Goal: Information Seeking & Learning: Understand process/instructions

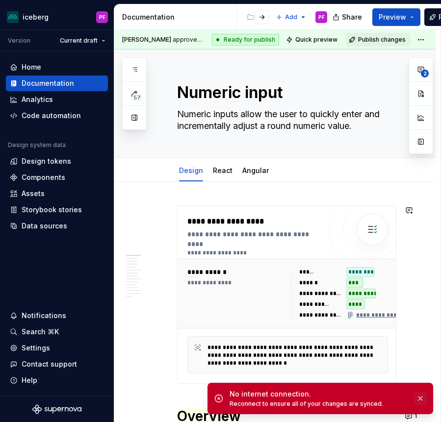
click at [425, 395] on button "button" at bounding box center [420, 399] width 13 height 14
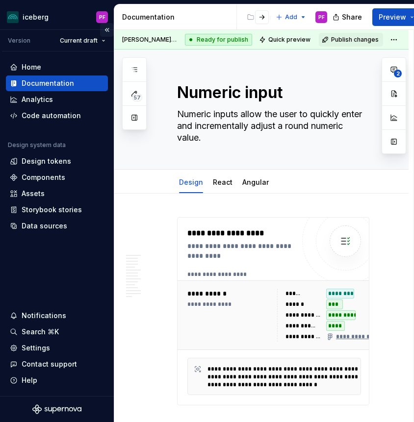
click at [104, 29] on button "Collapse sidebar" at bounding box center [107, 30] width 14 height 14
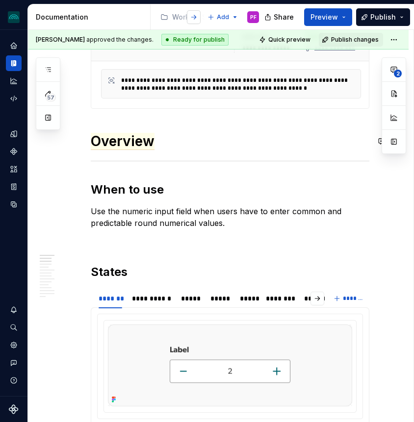
scroll to position [259, 0]
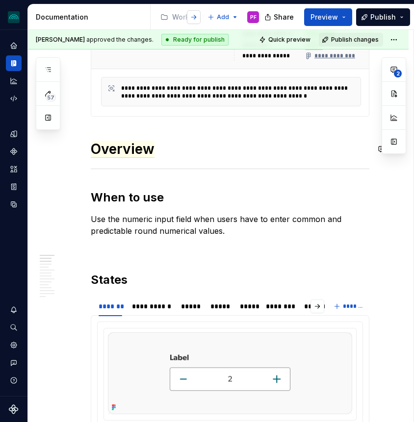
click at [196, 17] on button "button" at bounding box center [194, 17] width 14 height 14
click at [196, 16] on button "button" at bounding box center [194, 17] width 14 height 14
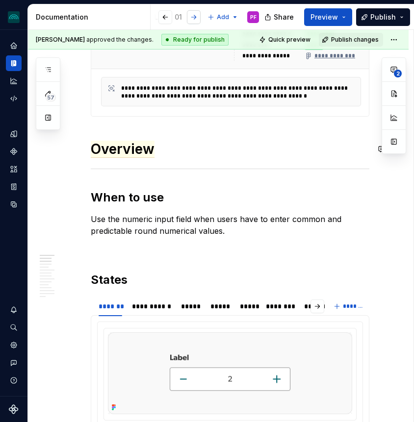
click at [196, 16] on button "button" at bounding box center [194, 17] width 14 height 14
click at [167, 14] on button "button" at bounding box center [165, 17] width 14 height 14
click at [185, 16] on div at bounding box center [185, 17] width 37 height 18
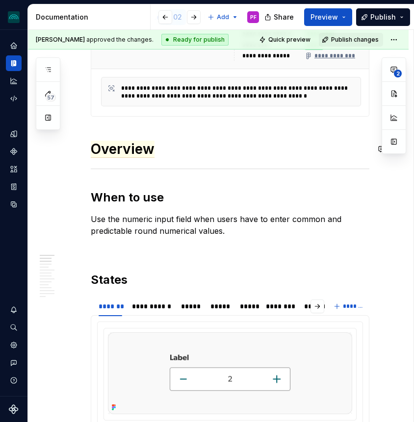
click at [182, 15] on div at bounding box center [185, 17] width 37 height 18
click at [189, 16] on button "button" at bounding box center [194, 17] width 14 height 14
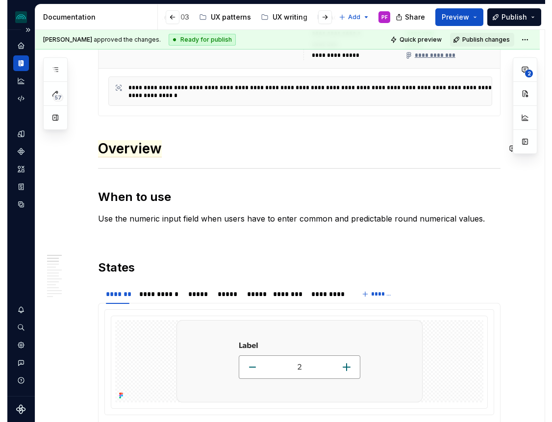
scroll to position [259, 0]
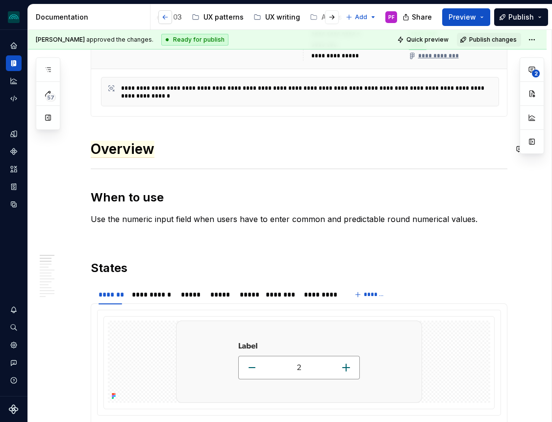
click at [163, 19] on button "button" at bounding box center [165, 17] width 14 height 14
click at [300, 16] on div "Level 03" at bounding box center [306, 17] width 29 height 10
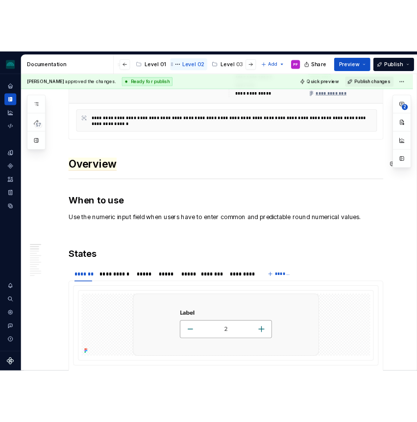
scroll to position [248, 0]
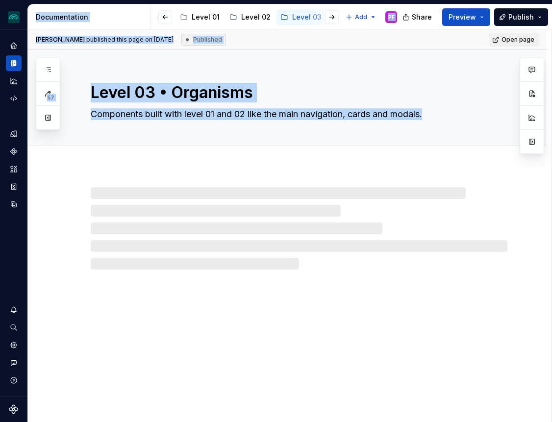
drag, startPoint x: 0, startPoint y: 206, endPoint x: 29, endPoint y: 206, distance: 28.9
click at [30, 206] on div "iceberg PF Design system data Documentation Accessibility guide for tree Page t…" at bounding box center [276, 211] width 552 height 422
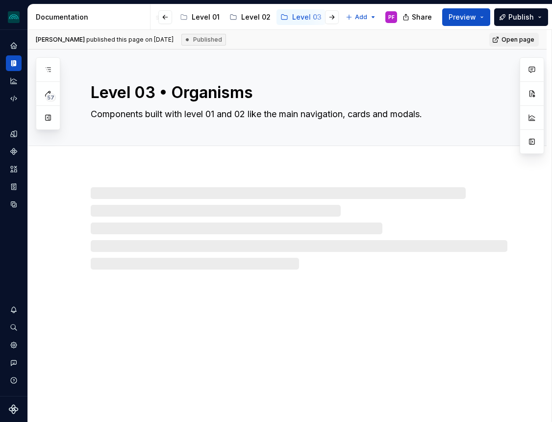
click at [81, 235] on div at bounding box center [287, 219] width 519 height 102
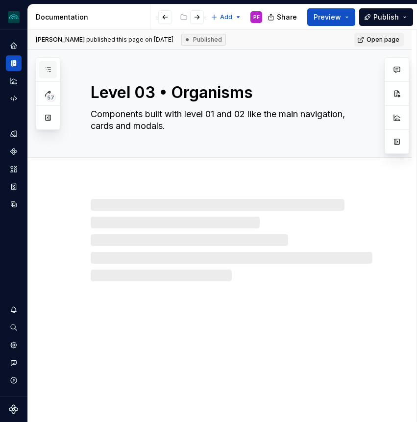
click at [45, 69] on icon "button" at bounding box center [48, 70] width 8 height 8
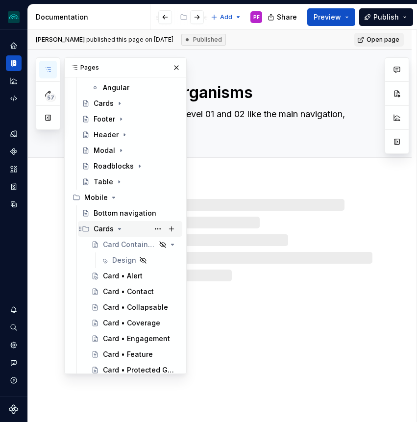
scroll to position [131, 0]
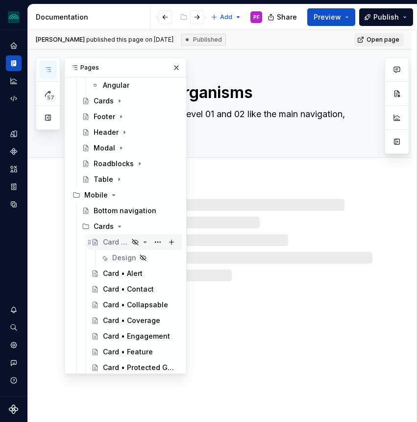
click at [113, 244] on div "Card Containers" at bounding box center [116, 242] width 26 height 10
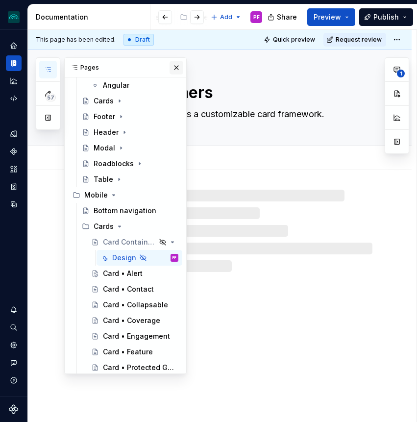
click at [174, 69] on button "button" at bounding box center [177, 68] width 14 height 14
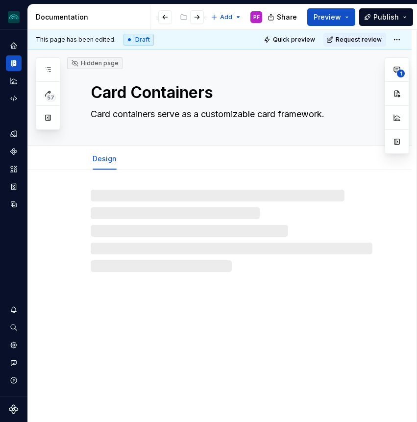
click at [110, 115] on textarea "Card containers serve as a customizable card framework." at bounding box center [230, 114] width 282 height 16
click at [121, 116] on textarea "Card containers serve as a customizable card framework." at bounding box center [230, 114] width 282 height 16
type textarea "*"
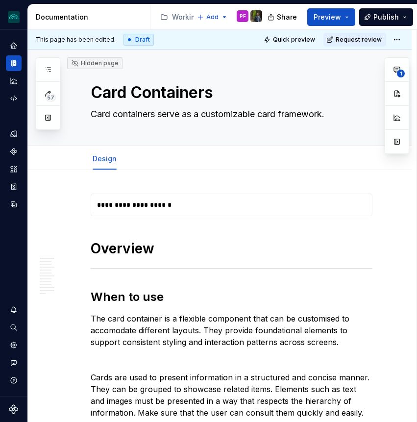
type textarea "*"
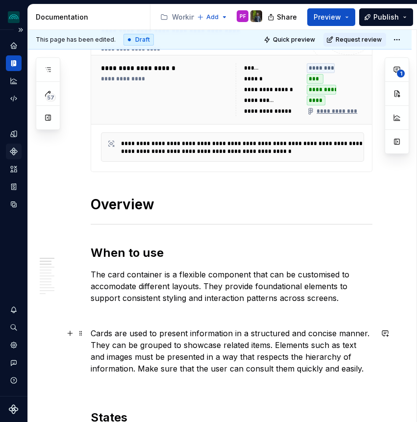
scroll to position [216, 0]
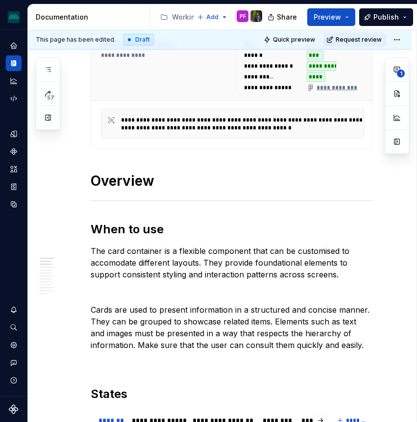
click at [107, 264] on p "The card container is a flexible component that can be customised to accomodate…" at bounding box center [232, 262] width 282 height 35
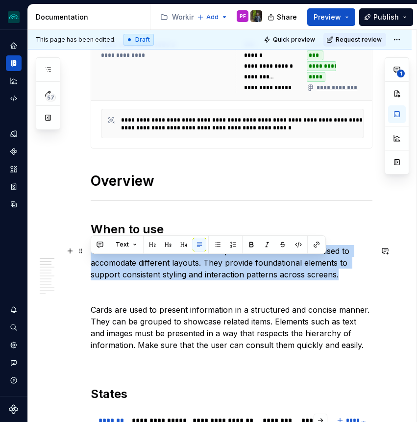
click at [107, 264] on p "The card container is a flexible component that can be customised to accomodate…" at bounding box center [232, 262] width 282 height 35
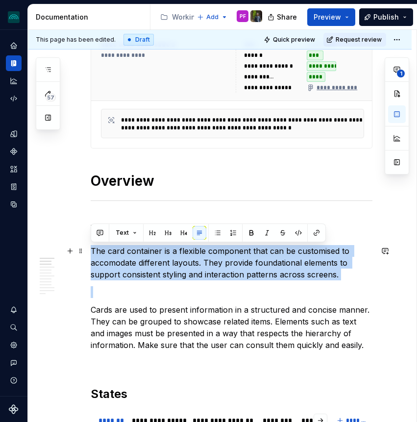
click at [107, 264] on p "The card container is a flexible component that can be customised to accomodate…" at bounding box center [232, 262] width 282 height 35
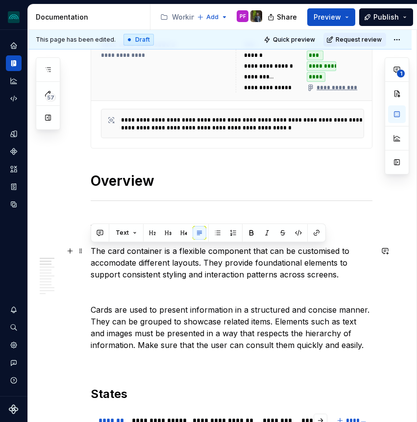
click at [122, 311] on p "Cards are used to present information in a structured and concise manner. They …" at bounding box center [232, 327] width 282 height 47
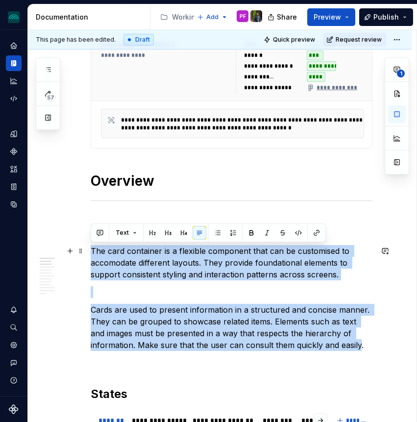
drag, startPoint x: 359, startPoint y: 346, endPoint x: 91, endPoint y: 253, distance: 283.6
copy div "The card container is a flexible component that can be customised to accomodate…"
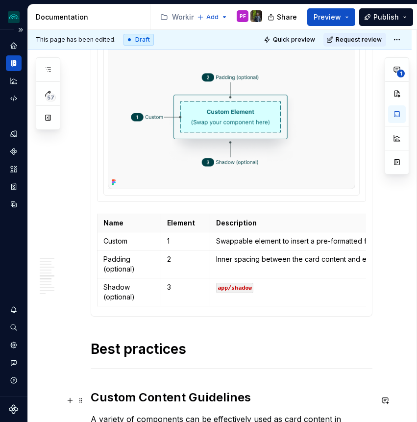
scroll to position [1071, 0]
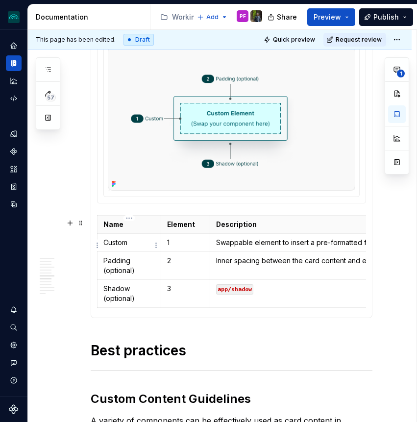
click at [133, 242] on p "Custom" at bounding box center [129, 243] width 52 height 10
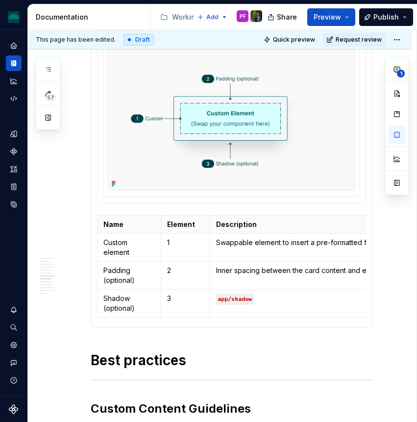
click at [257, 246] on p "Swappable element to insert a pre-formatted frame" at bounding box center [342, 243] width 252 height 10
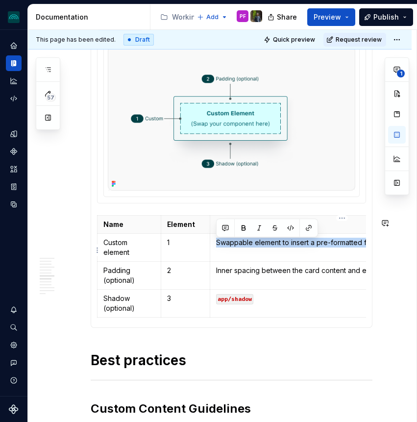
copy p "Swappable element to insert a pre-formatted frame"
click at [232, 276] on p "Inner spacing between the card content and edge: utilities/spacing" at bounding box center [342, 271] width 252 height 10
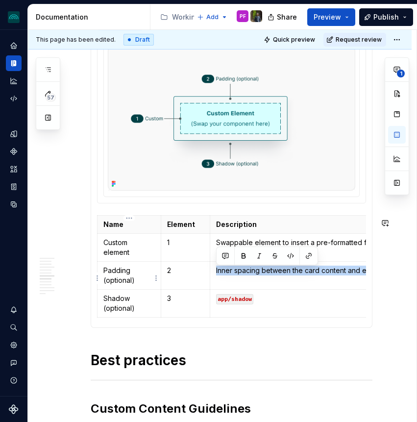
copy p "Inner spacing between the card content and edge: utilities/spacing"
click at [126, 306] on p "Shadow (optional)" at bounding box center [129, 304] width 52 height 20
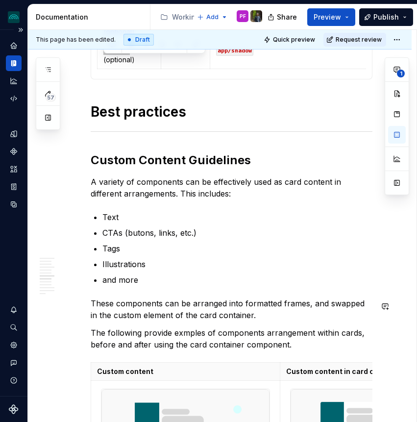
scroll to position [1324, 0]
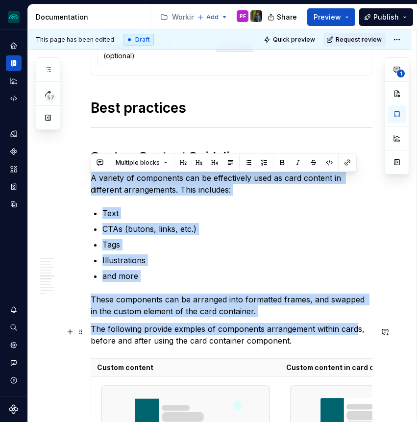
drag, startPoint x: 91, startPoint y: 180, endPoint x: 355, endPoint y: 334, distance: 305.3
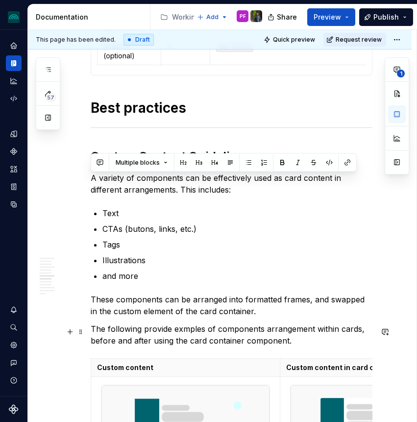
click at [285, 340] on p "The following provide exmples of components arrangement within cards, before an…" at bounding box center [232, 335] width 282 height 24
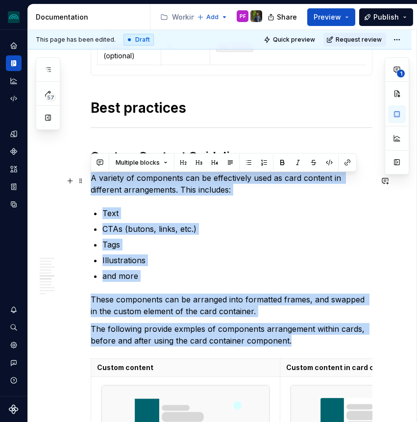
drag, startPoint x: 268, startPoint y: 339, endPoint x: 91, endPoint y: 183, distance: 235.9
copy div "A variety of components can be effectively used as card content in different ar…"
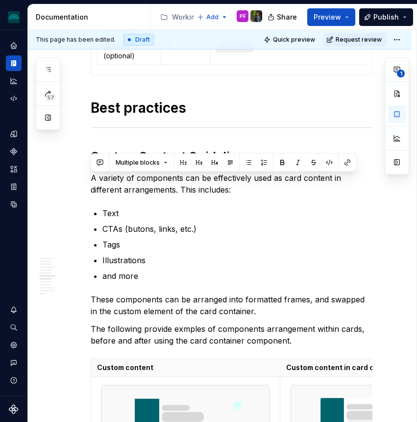
click at [117, 219] on p "Text" at bounding box center [238, 213] width 270 height 12
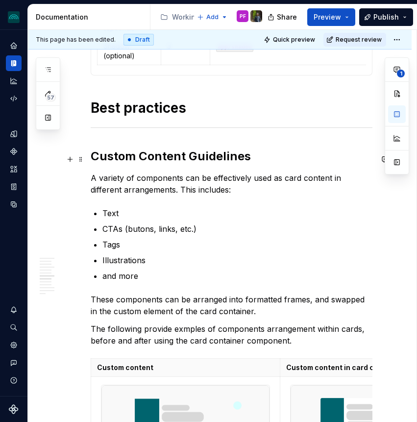
click at [112, 164] on h2 "Custom Content Guidelines" at bounding box center [232, 157] width 282 height 16
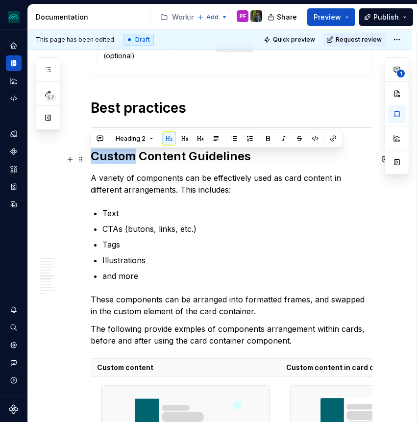
click at [112, 164] on h2 "Custom Content Guidelines" at bounding box center [232, 157] width 282 height 16
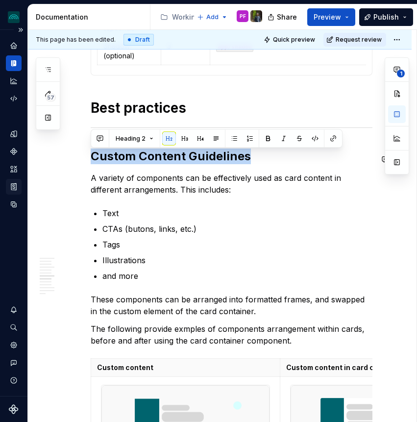
copy h2 "Custom Content Guidelines"
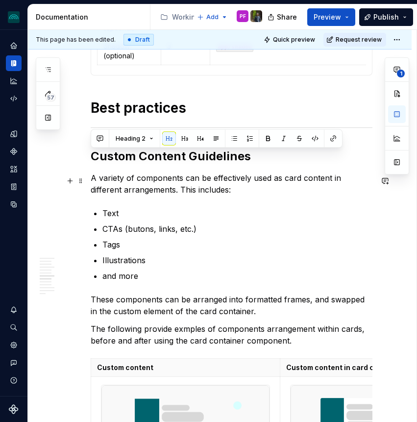
click at [92, 187] on p "A variety of components can be effectively used as card content in different ar…" at bounding box center [232, 184] width 282 height 24
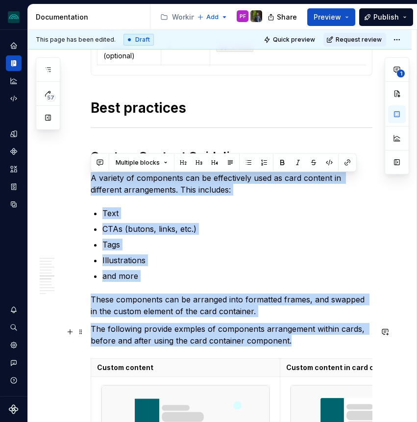
drag, startPoint x: 92, startPoint y: 181, endPoint x: 305, endPoint y: 340, distance: 265.7
copy div "A variety of components can be effectively used as card content in different ar…"
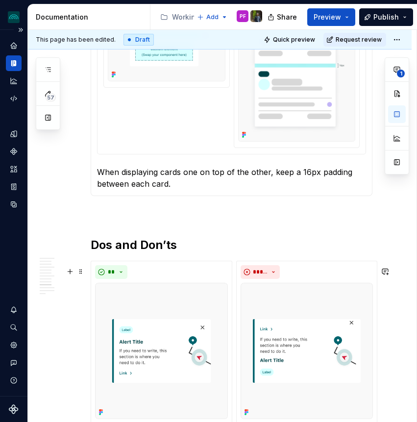
scroll to position [2457, 0]
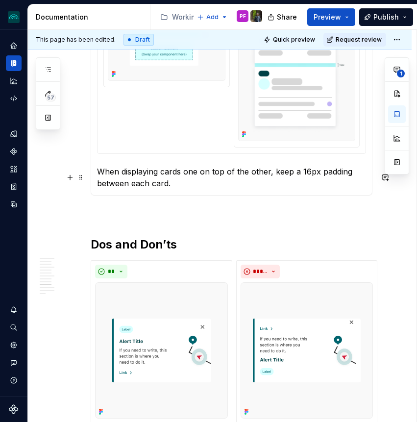
click at [174, 182] on p "When displaying cards one on top of the other, keep a 16px padding between each…" at bounding box center [231, 178] width 269 height 24
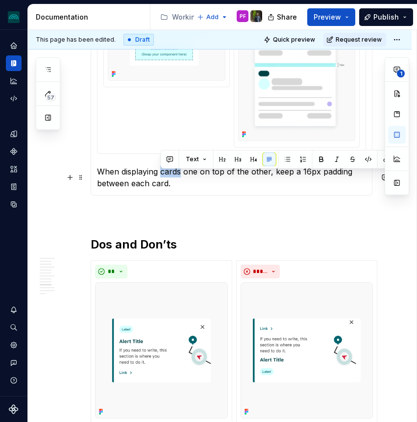
click at [174, 182] on p "When displaying cards one on top of the other, keep a 16px padding between each…" at bounding box center [231, 178] width 269 height 24
click at [173, 189] on p "When displaying cards one on top of the other, keep a 16px padding between each…" at bounding box center [231, 178] width 269 height 24
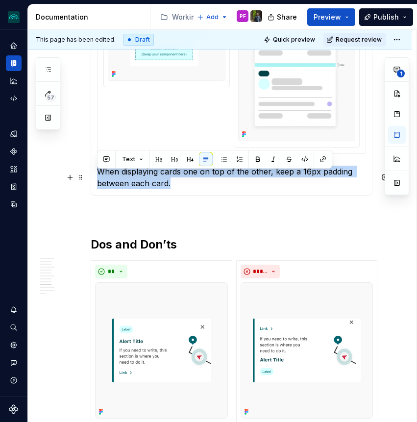
drag, startPoint x: 176, startPoint y: 192, endPoint x: 99, endPoint y: 179, distance: 77.7
click at [99, 179] on p "When displaying cards one on top of the other, keep a 16px padding between each…" at bounding box center [231, 178] width 269 height 24
copy p "When displaying cards one on top of the other, keep a 16px padding between each…"
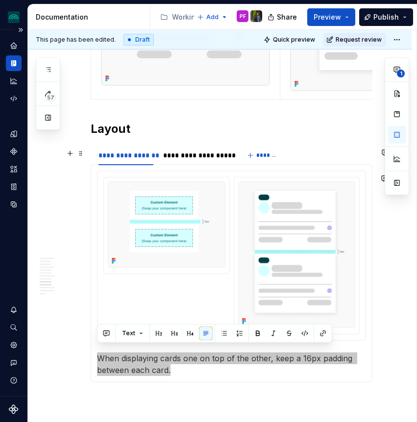
scroll to position [2236, 0]
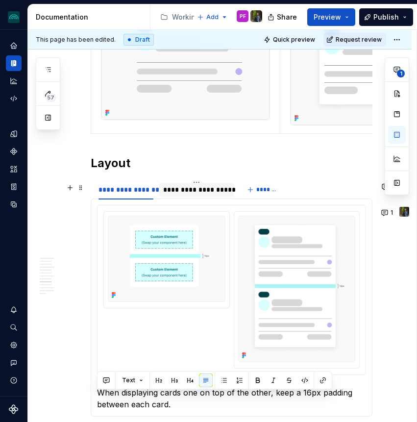
click at [196, 192] on div "**********" at bounding box center [197, 190] width 68 height 10
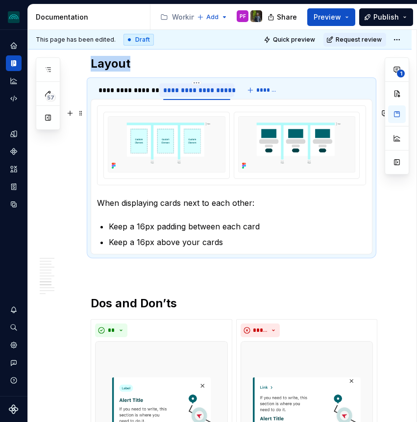
scroll to position [2348, 0]
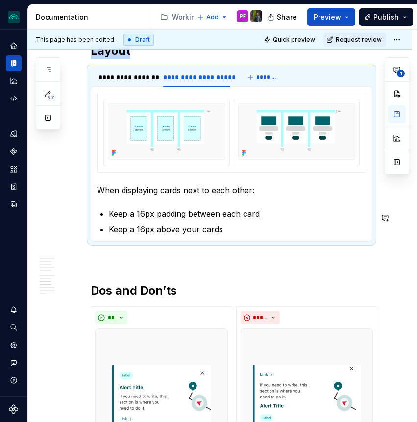
click at [184, 217] on p "Keep a 16px padding between each card" at bounding box center [238, 214] width 258 height 12
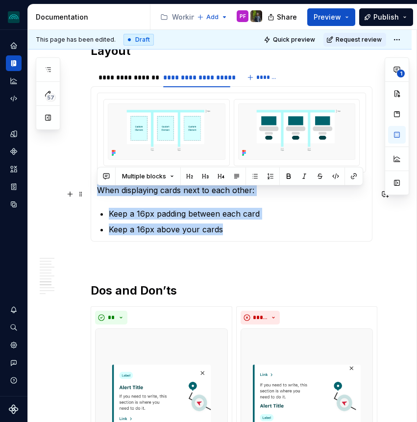
drag, startPoint x: 199, startPoint y: 232, endPoint x: 97, endPoint y: 195, distance: 108.5
click at [97, 195] on div "When displaying cards one on top of the other, keep a 16px padding between each…" at bounding box center [232, 163] width 282 height 155
copy section-item-column "When displaying cards next to each other: Keep a 16px padding between each card…"
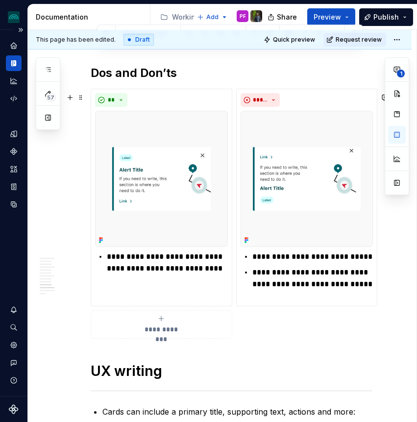
scroll to position [2570, 0]
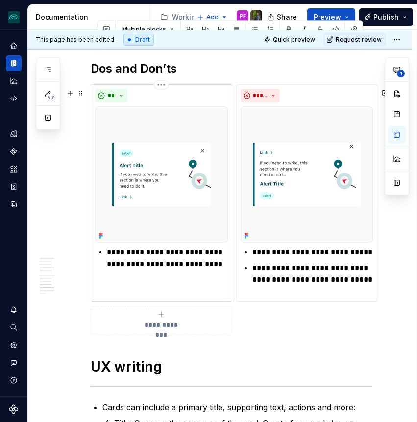
click at [143, 267] on p "**********" at bounding box center [167, 259] width 121 height 24
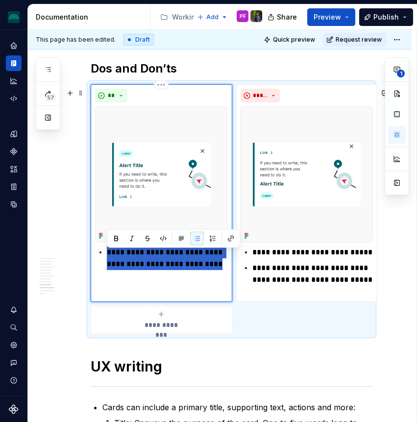
drag, startPoint x: 215, startPoint y: 268, endPoint x: 100, endPoint y: 255, distance: 115.5
click at [107, 255] on li "**********" at bounding box center [167, 259] width 121 height 24
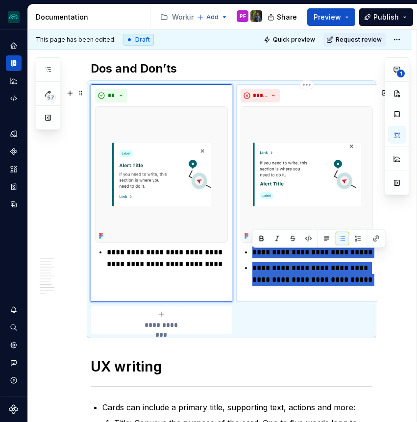
drag, startPoint x: 291, startPoint y: 294, endPoint x: 253, endPoint y: 258, distance: 52.1
click at [253, 258] on ul "**********" at bounding box center [313, 272] width 121 height 51
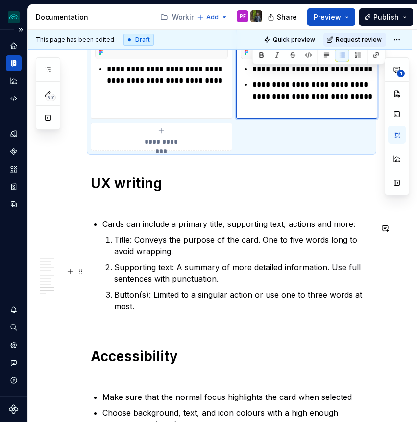
scroll to position [2770, 0]
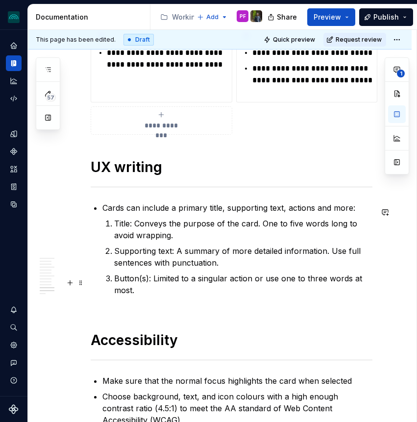
click at [138, 296] on p "Button(s): Limited to a singular action or use one to three words at most." at bounding box center [243, 290] width 258 height 35
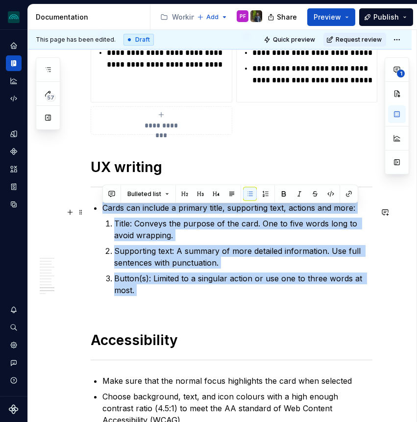
drag, startPoint x: 138, startPoint y: 296, endPoint x: 99, endPoint y: 213, distance: 92.2
click at [103, 213] on li "Cards can include a primary title, supporting text, actions and more: Title: Co…" at bounding box center [238, 255] width 270 height 106
copy li "Cards can include a primary title, supporting text, actions and more: Title: Co…"
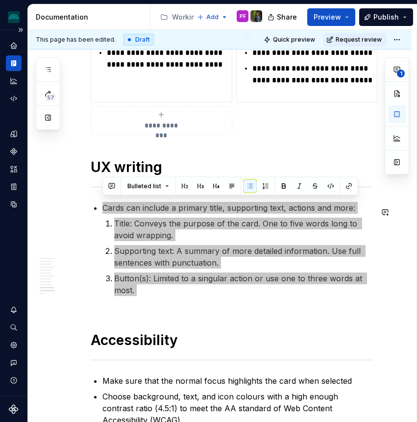
scroll to position [2867, 0]
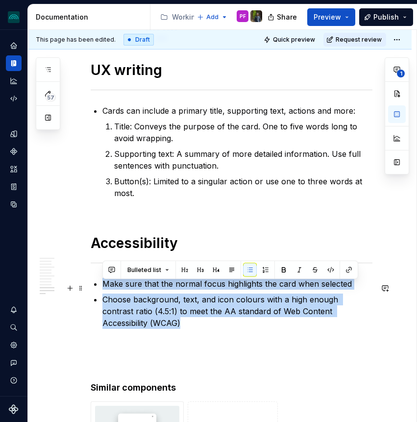
drag, startPoint x: 127, startPoint y: 322, endPoint x: 103, endPoint y: 290, distance: 39.9
click at [103, 290] on ul "Make sure that the normal focus highlights the card when selected Choose backgr…" at bounding box center [238, 303] width 270 height 51
copy ul "Make sure that the normal focus highlights the card when selected Choose backgr…"
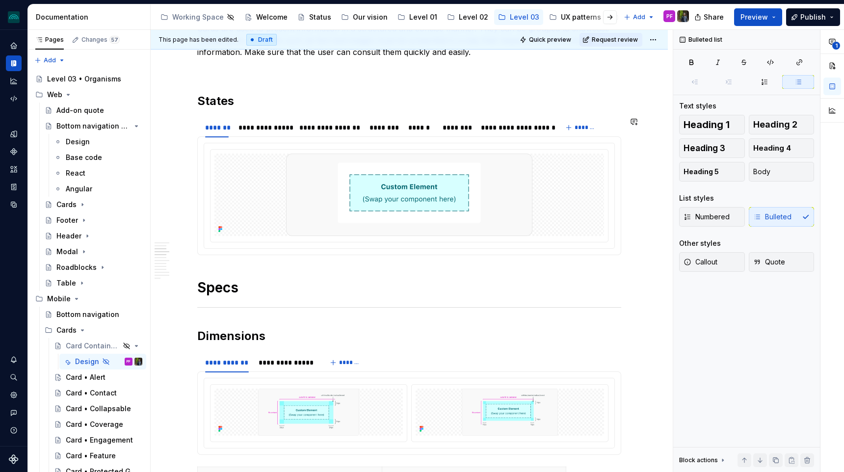
scroll to position [488, 0]
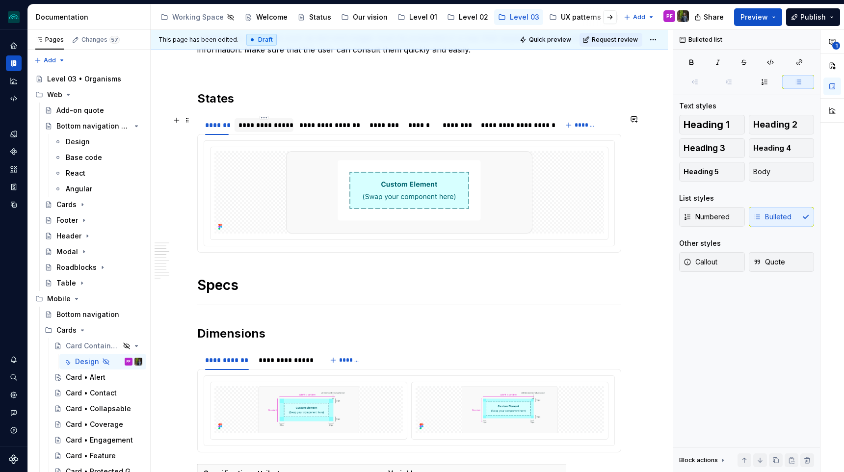
click at [244, 122] on div "**********" at bounding box center [263, 125] width 51 height 10
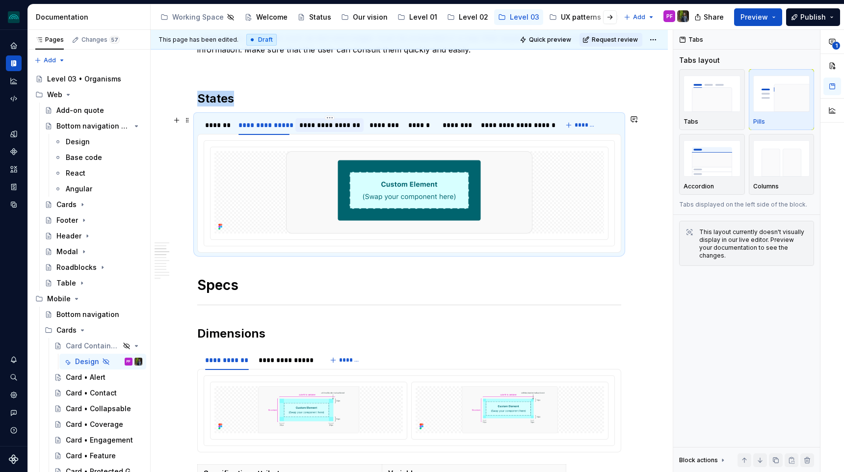
click at [302, 127] on div "**********" at bounding box center [329, 125] width 60 height 10
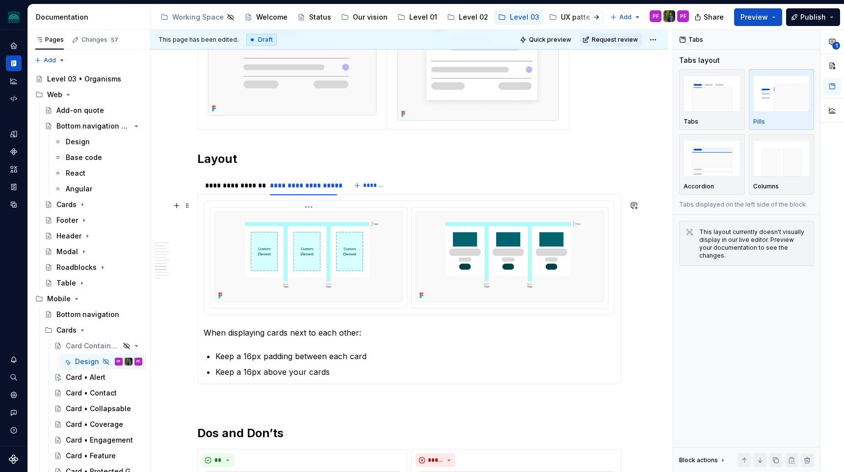
scroll to position [2236, 0]
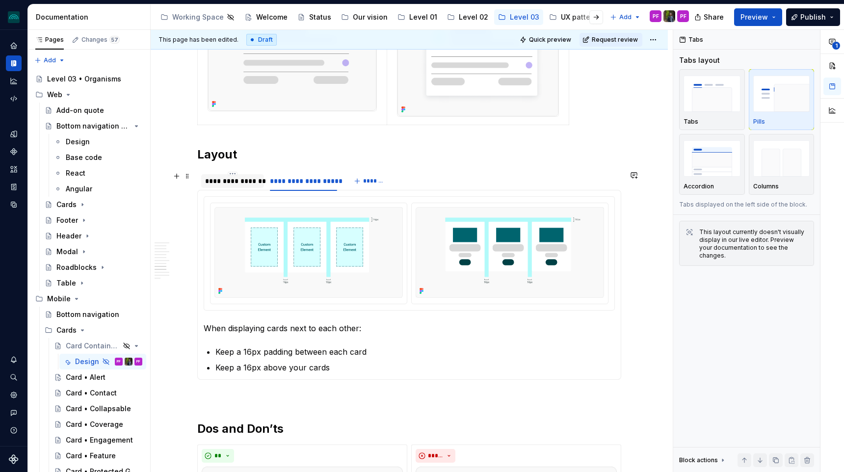
click at [232, 185] on div "**********" at bounding box center [232, 181] width 55 height 10
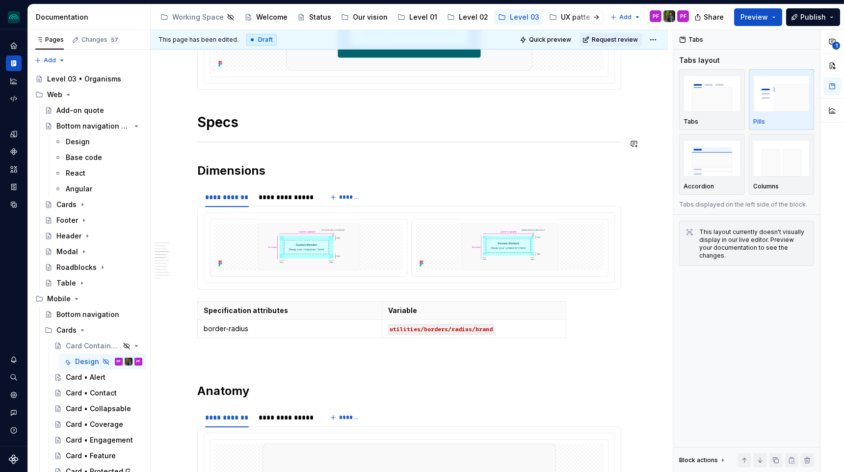
scroll to position [655, 0]
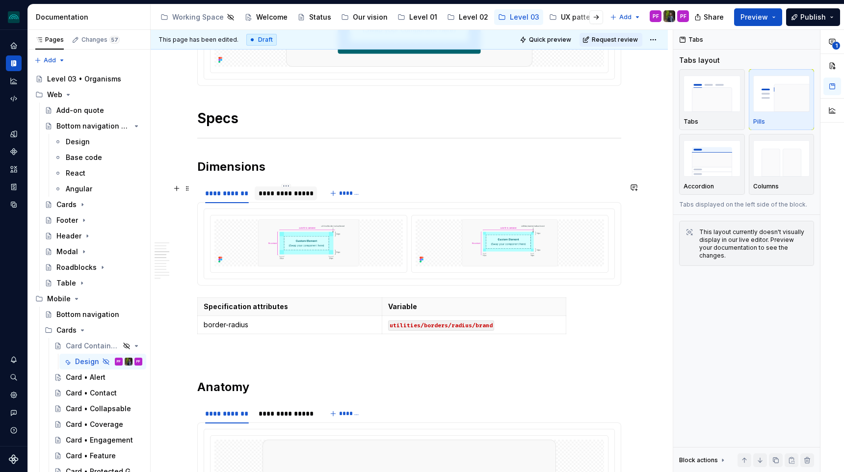
click at [272, 199] on div "**********" at bounding box center [286, 193] width 62 height 14
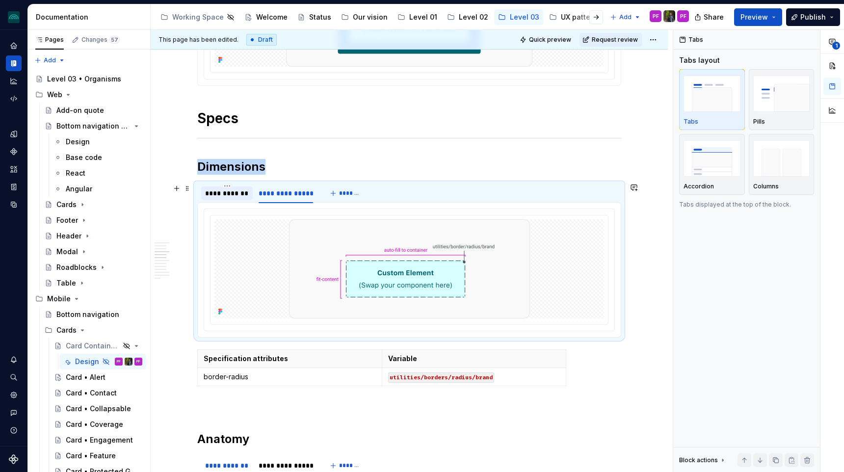
click at [230, 195] on div "**********" at bounding box center [227, 193] width 44 height 10
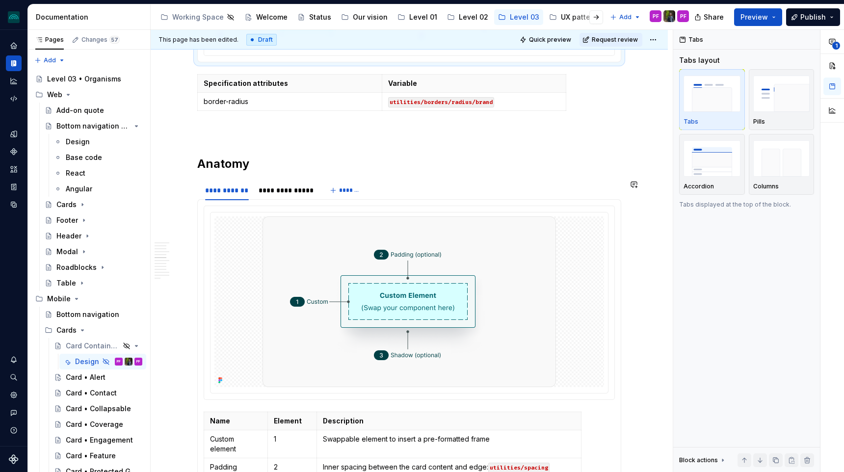
scroll to position [895, 0]
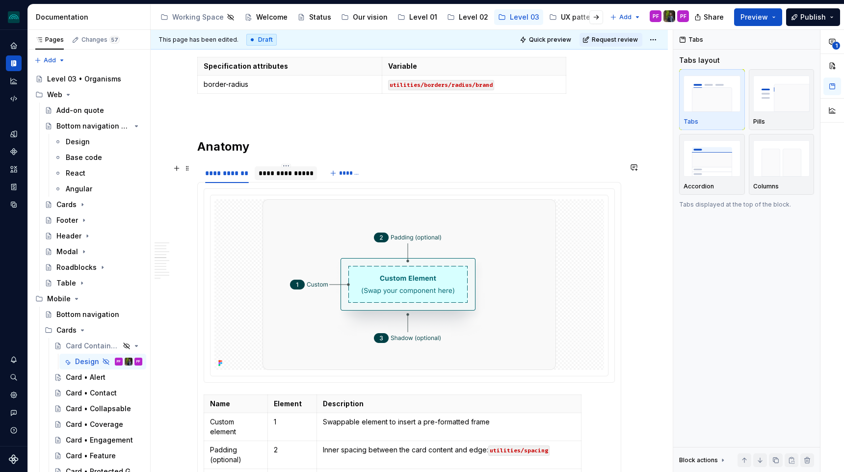
click at [267, 178] on div "**********" at bounding box center [285, 173] width 54 height 10
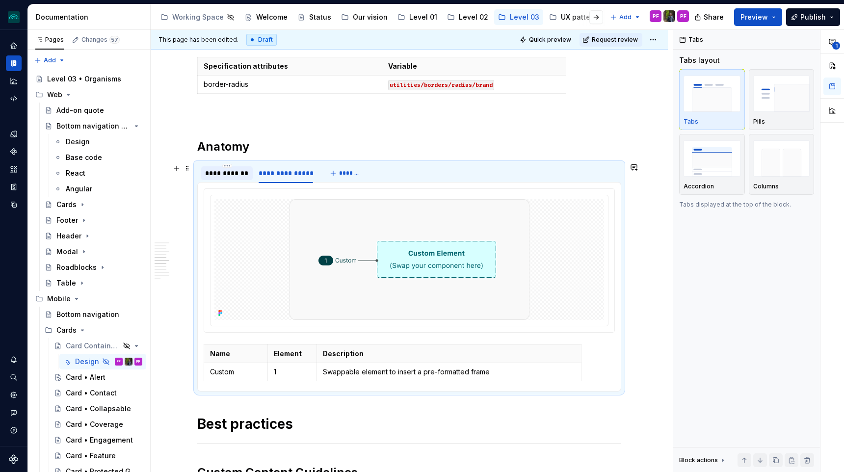
click at [235, 176] on div "**********" at bounding box center [227, 173] width 44 height 10
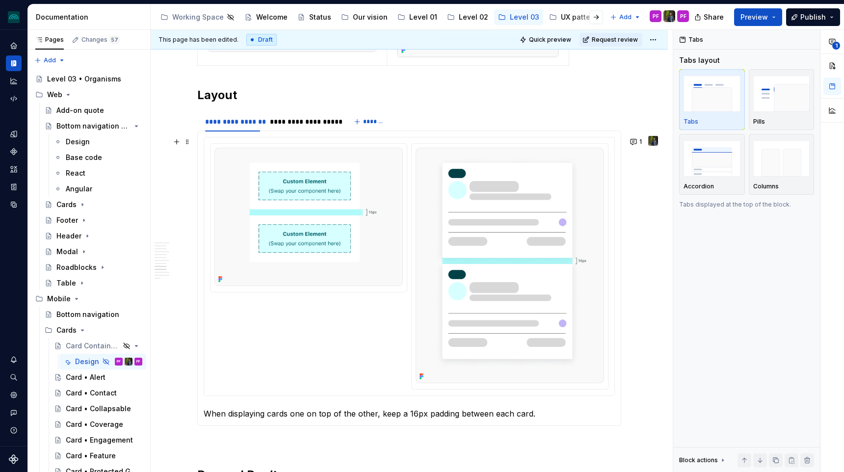
scroll to position [2293, 0]
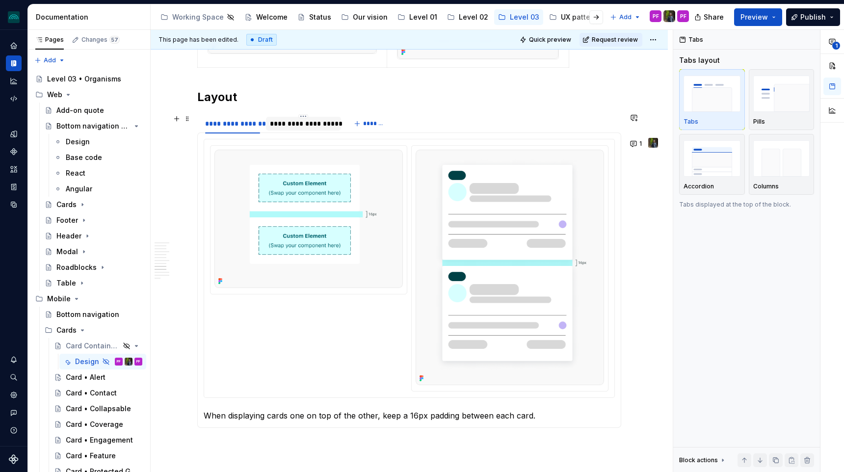
click at [290, 130] on div "**********" at bounding box center [304, 124] width 76 height 14
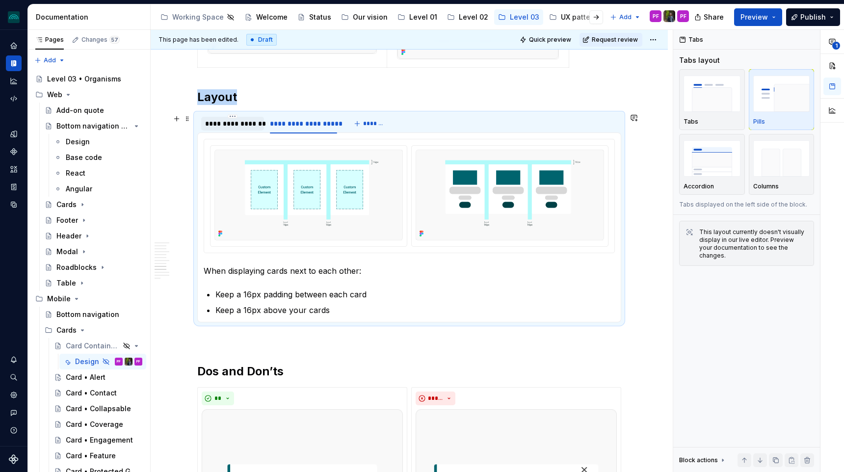
click at [259, 129] on div "**********" at bounding box center [232, 124] width 63 height 14
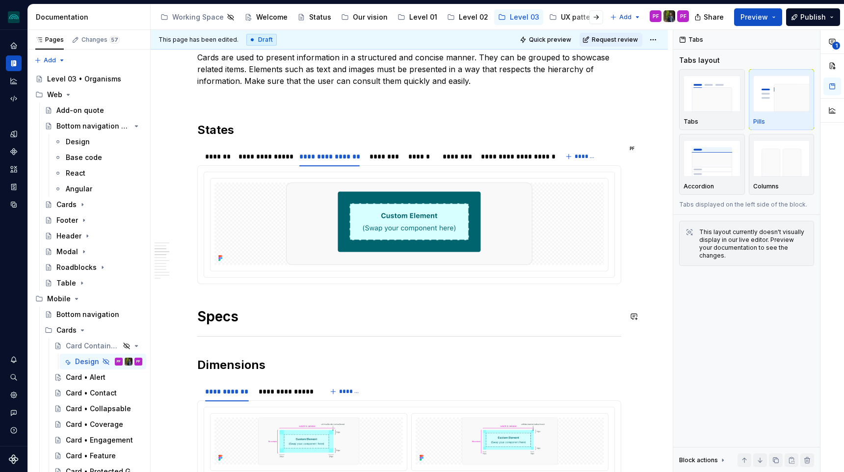
scroll to position [456, 0]
type textarea "*"
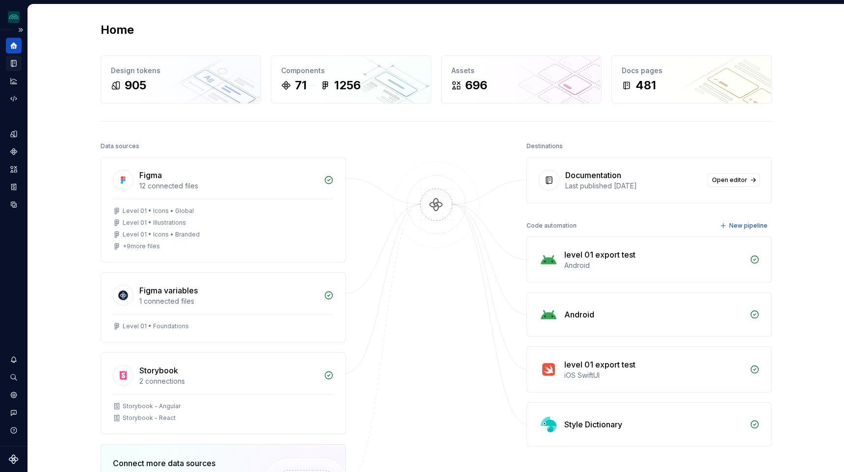
click at [14, 60] on icon "Documentation" at bounding box center [13, 63] width 5 height 6
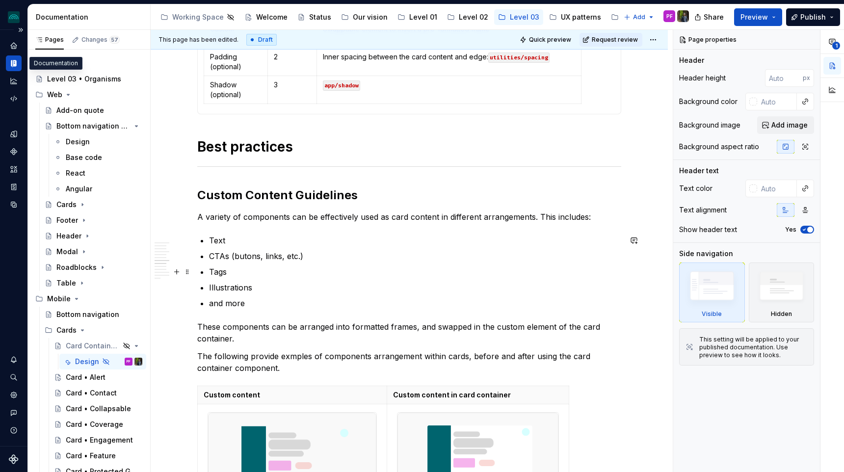
scroll to position [1289, 0]
click at [295, 356] on p "The following provide exmples of components arrangement within cards, before an…" at bounding box center [409, 362] width 424 height 24
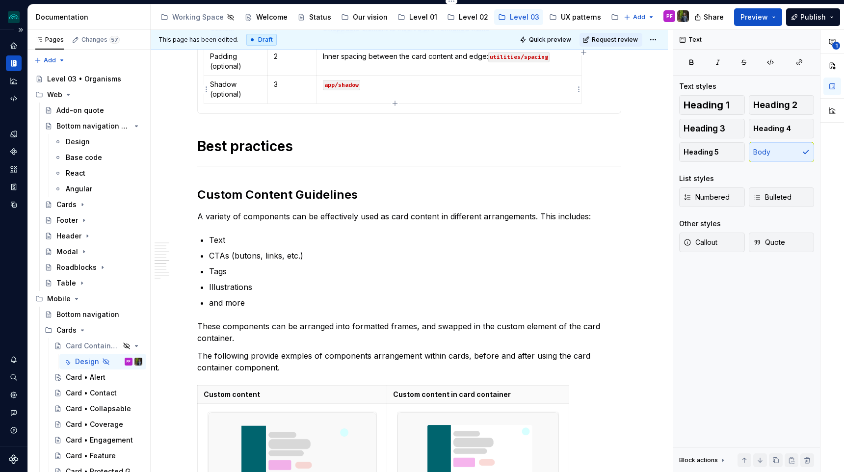
type textarea "*"
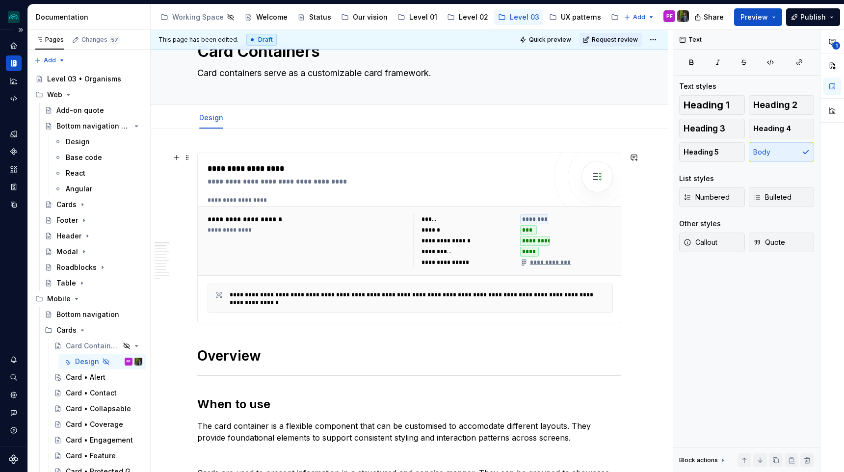
scroll to position [0, 0]
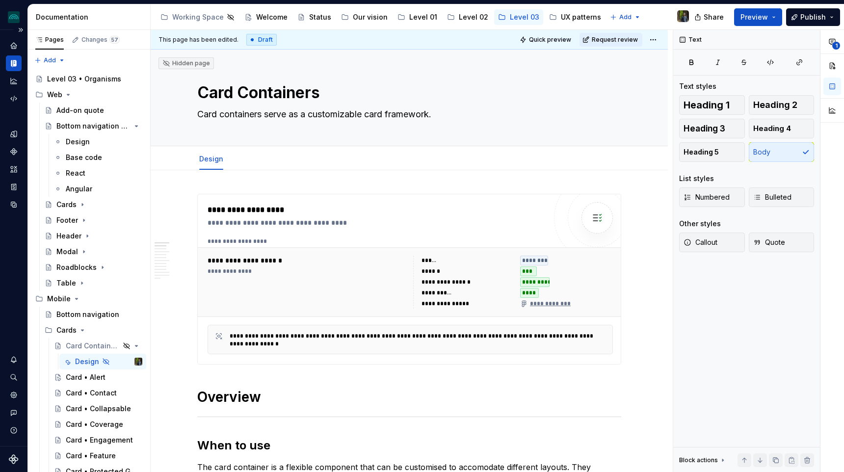
type textarea "*"
